Goal: Task Accomplishment & Management: Use online tool/utility

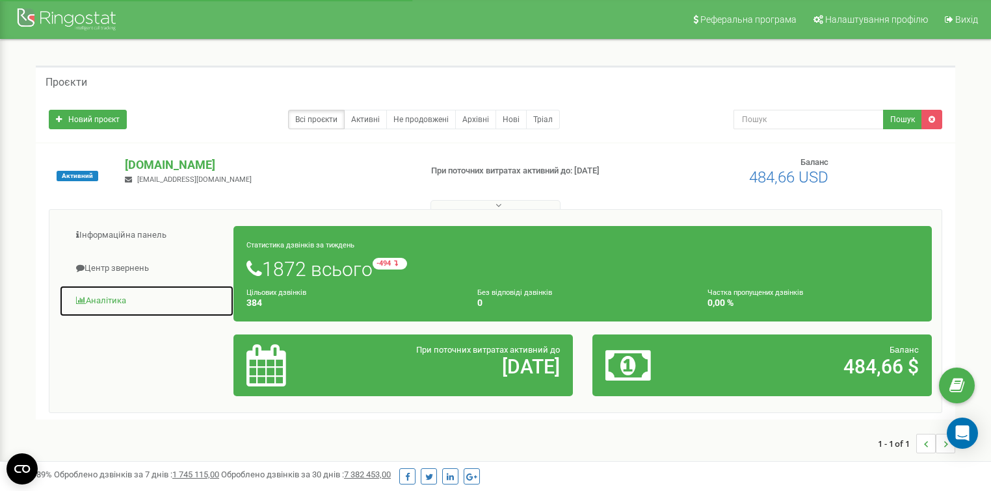
click at [114, 302] on link "Аналiтика" at bounding box center [146, 301] width 175 height 32
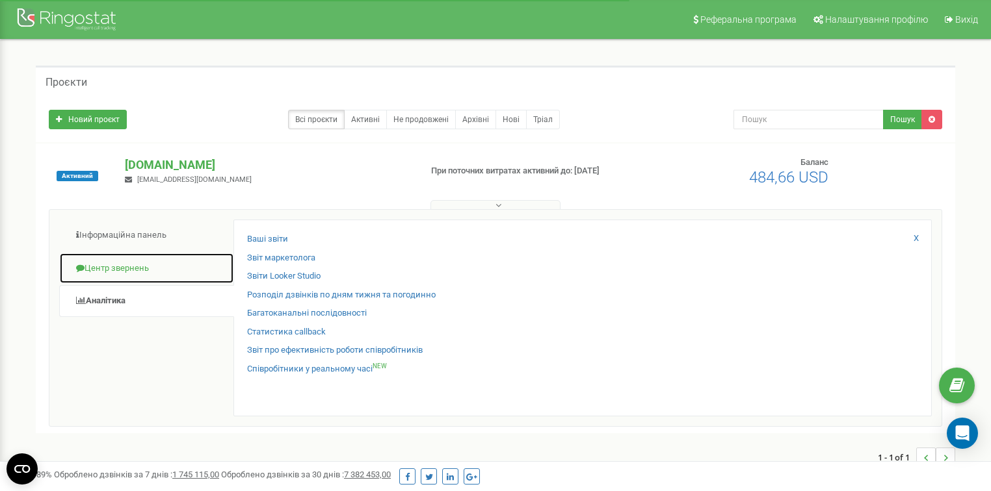
click at [148, 265] on link "Центр звернень" at bounding box center [146, 269] width 175 height 32
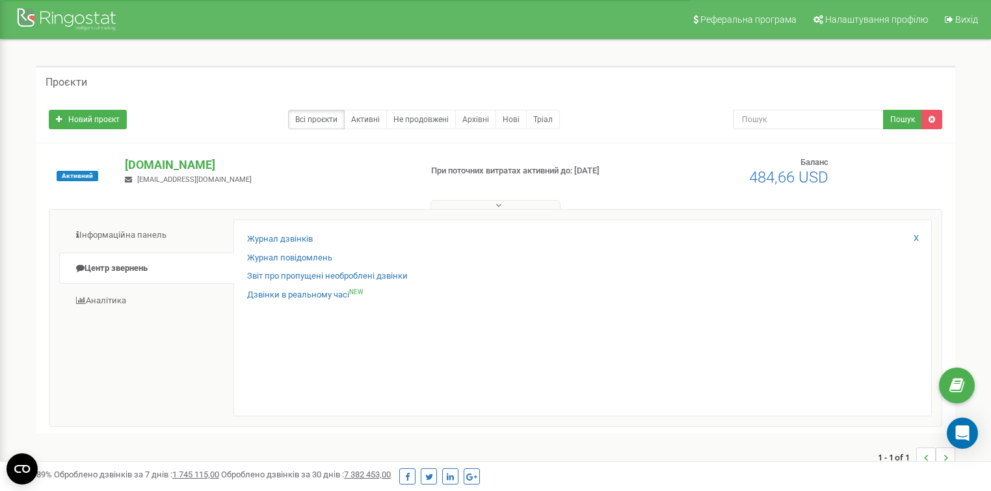
click at [243, 240] on div "Журнал дзвінків Журнал повідомлень Звіт про пропущені необроблені дзвінки Дзвін…" at bounding box center [582, 318] width 698 height 197
click at [248, 239] on link "Журнал дзвінків" at bounding box center [280, 239] width 66 height 12
click at [259, 142] on div "Проєкти Новий проєкт Всі проєкти Активні Не продовжені Архівні Нові Тріал Пошук…" at bounding box center [495, 273] width 939 height 415
click at [229, 101] on div "Новий проєкт Всі проєкти Активні Не продовжені Архівні Нові Тріал Пошук" at bounding box center [495, 119] width 919 height 45
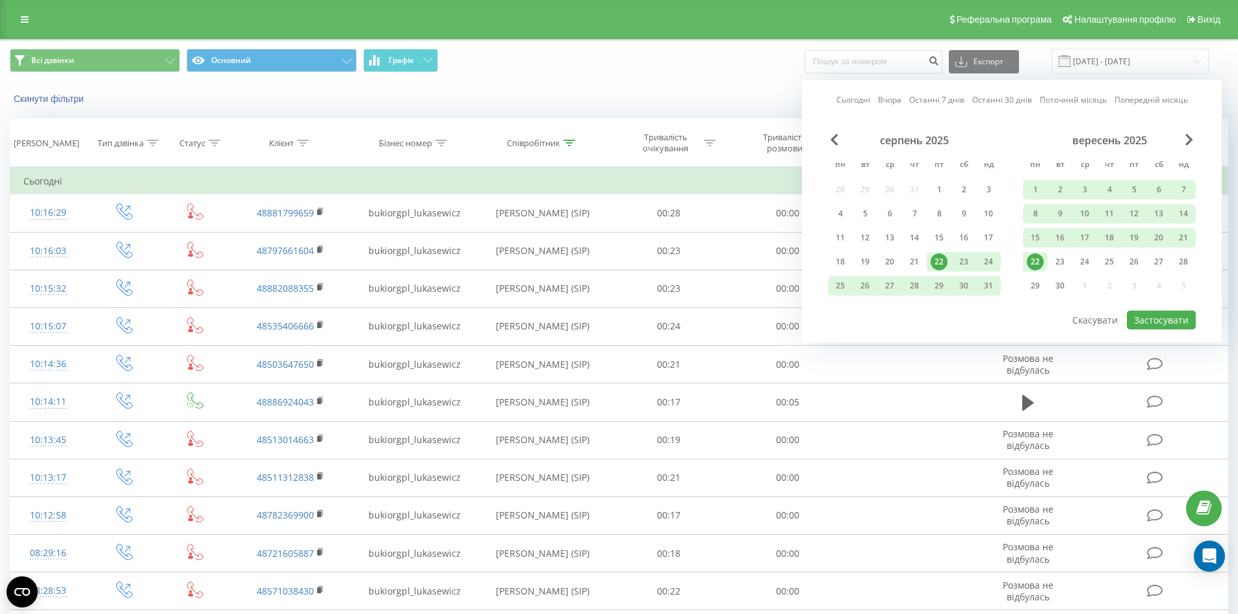
click at [1039, 262] on div "22" at bounding box center [1035, 261] width 17 height 17
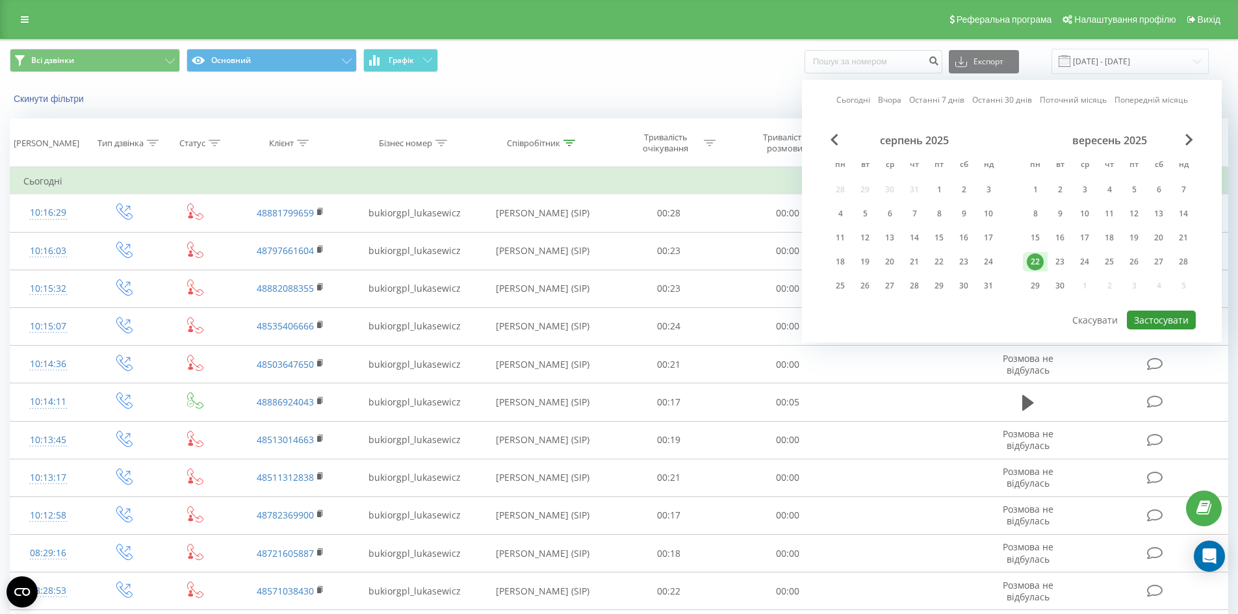
click at [1172, 313] on button "Застосувати" at bounding box center [1161, 320] width 69 height 19
type input "[DATE] - [DATE]"
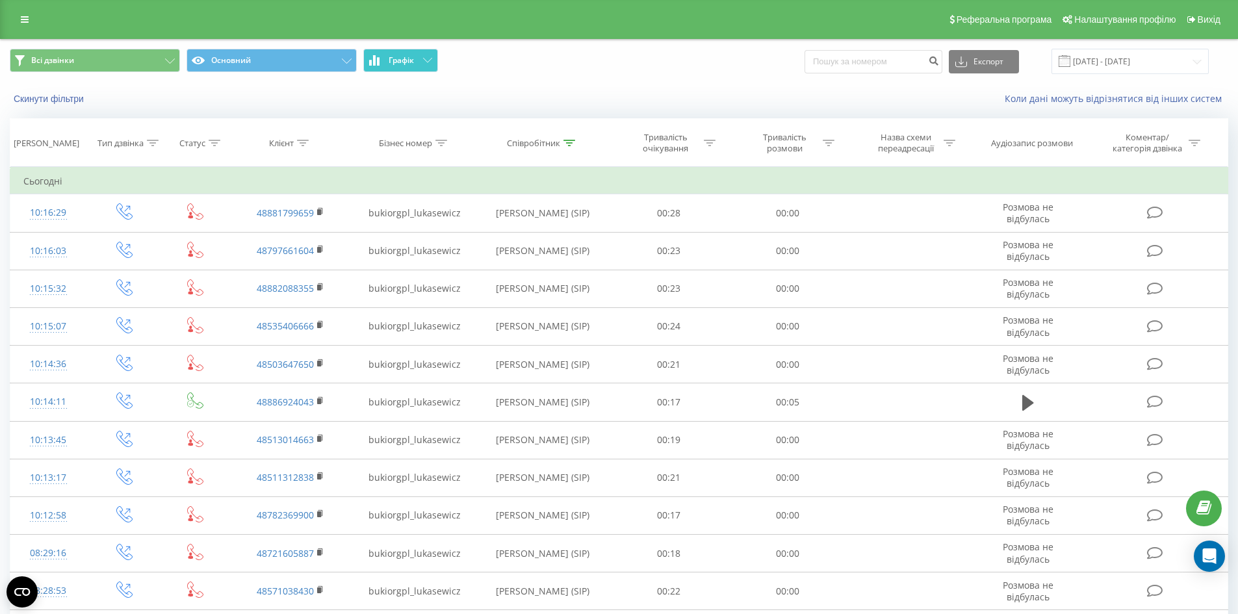
click at [402, 71] on button "Графік" at bounding box center [400, 60] width 75 height 23
